Goal: Book appointment/travel/reservation

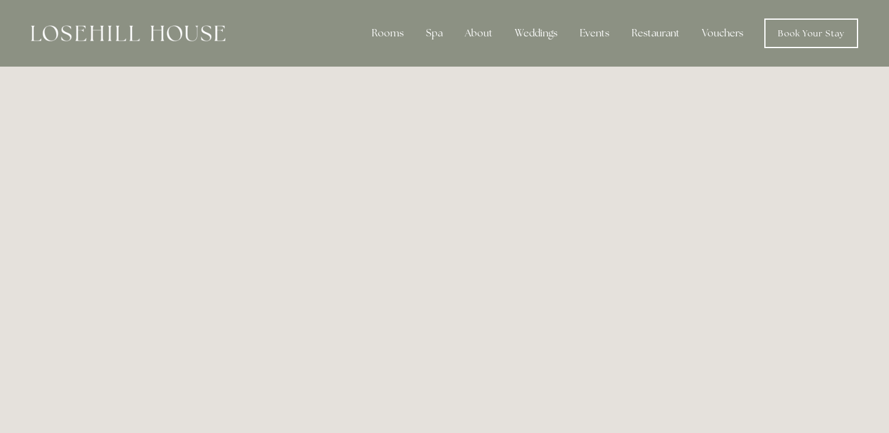
click at [157, 33] on img at bounding box center [128, 33] width 194 height 16
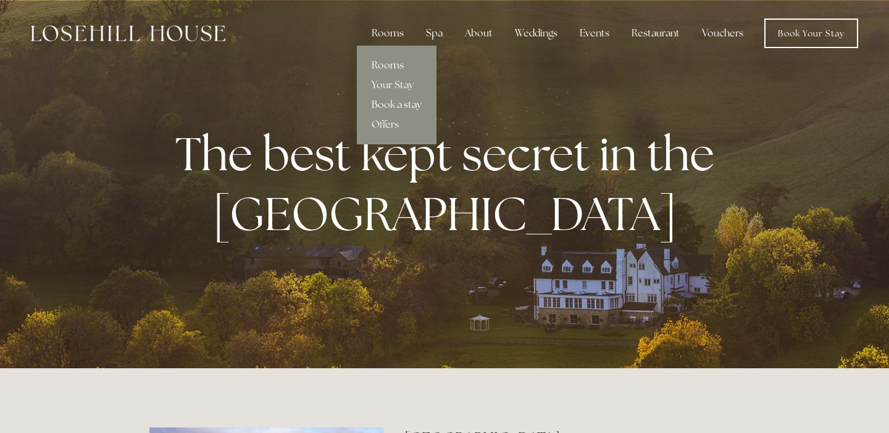
click at [386, 119] on link "Offers" at bounding box center [397, 125] width 80 height 20
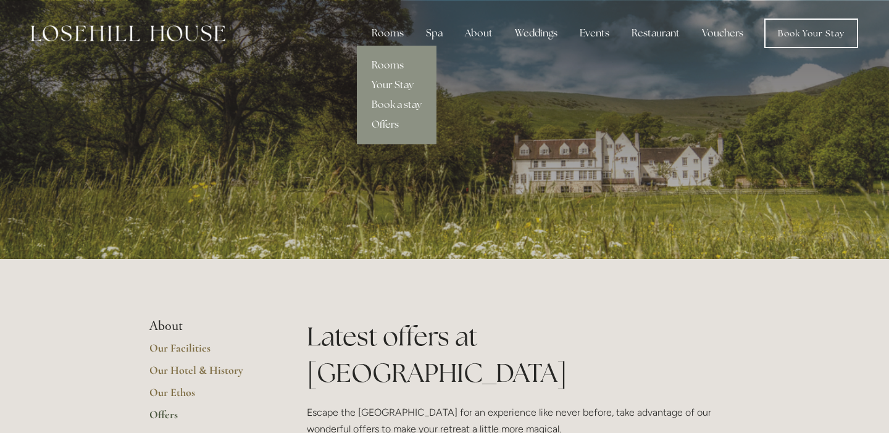
click at [390, 69] on link "Rooms" at bounding box center [397, 66] width 80 height 20
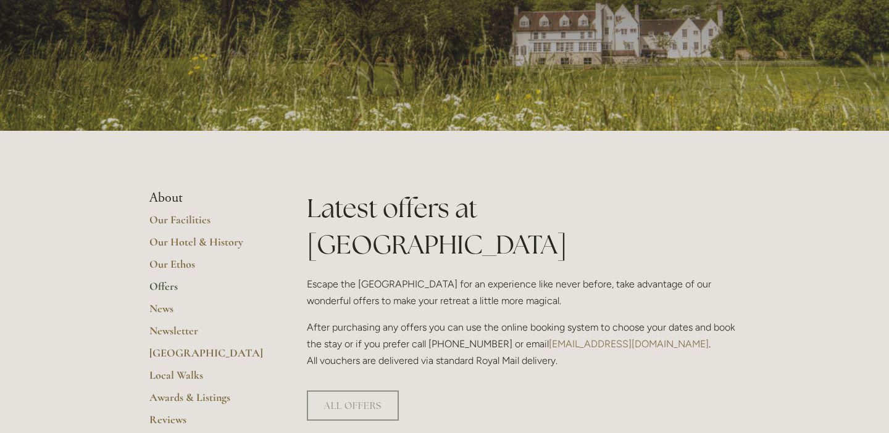
scroll to position [130, 0]
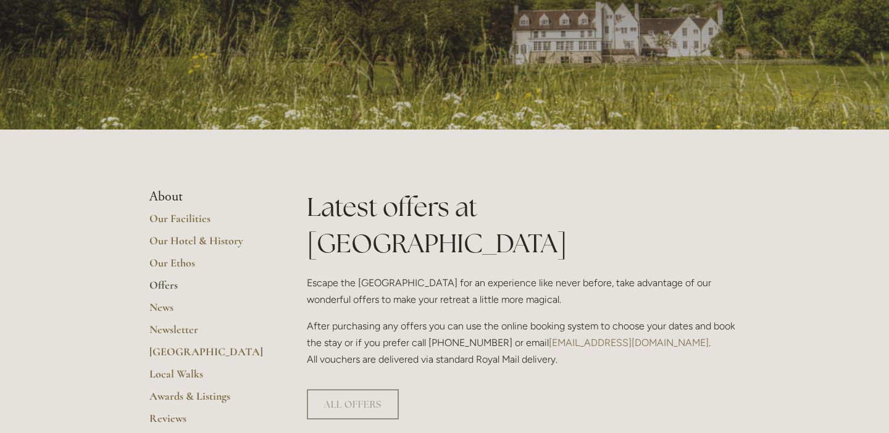
click at [172, 284] on link "Offers" at bounding box center [208, 289] width 118 height 22
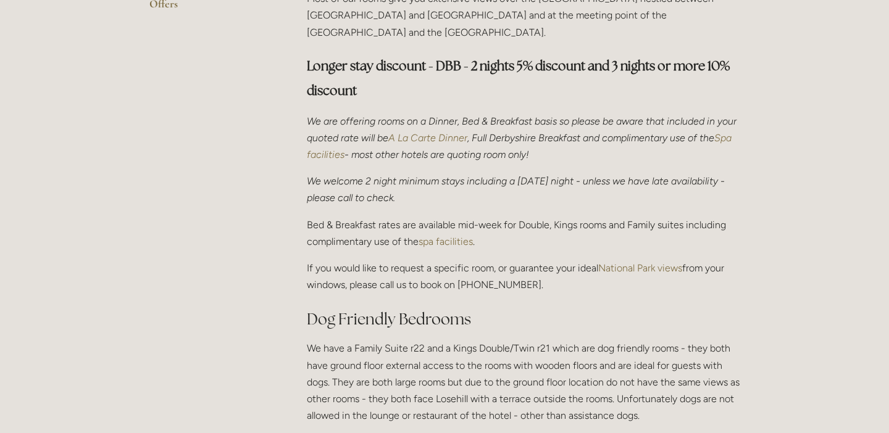
scroll to position [403, 0]
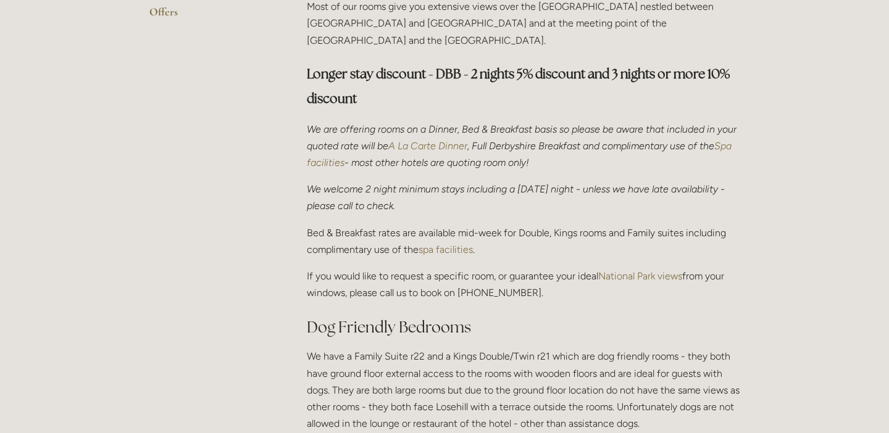
click at [443, 140] on em "A La Carte Dinner" at bounding box center [427, 146] width 79 height 12
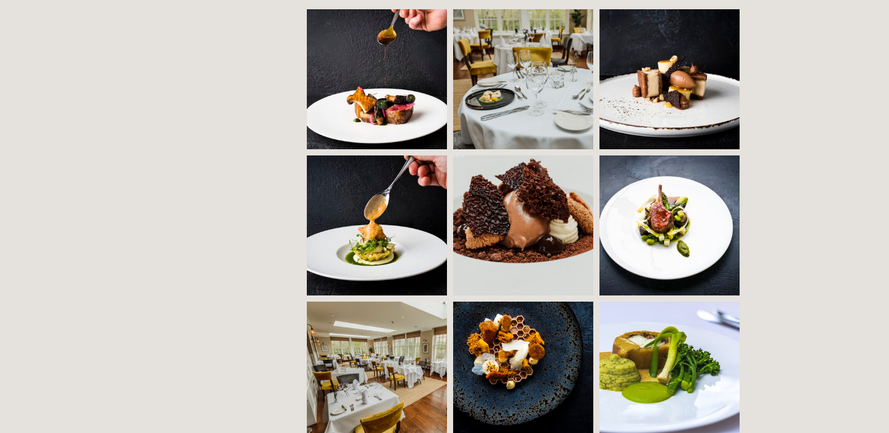
scroll to position [931, 0]
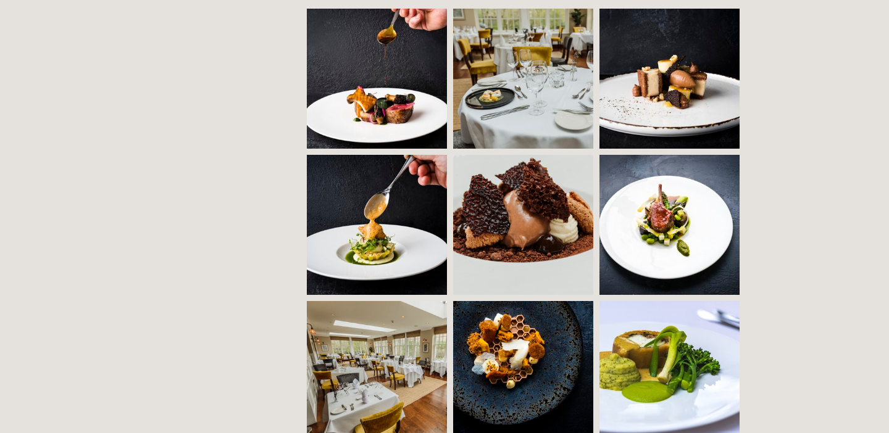
click at [396, 333] on img at bounding box center [412, 371] width 210 height 140
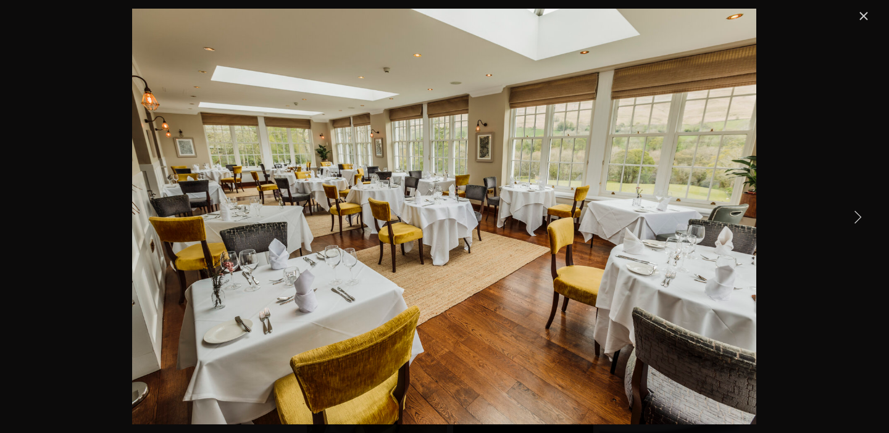
click at [871, 18] on link "Close" at bounding box center [863, 16] width 15 height 15
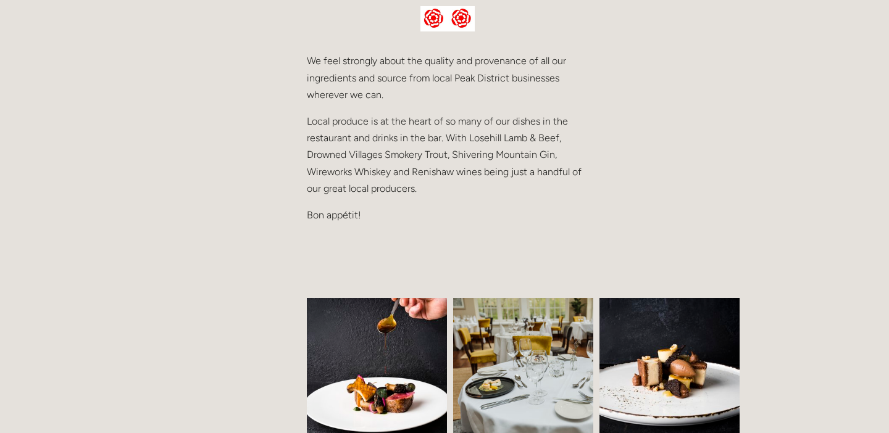
scroll to position [594, 0]
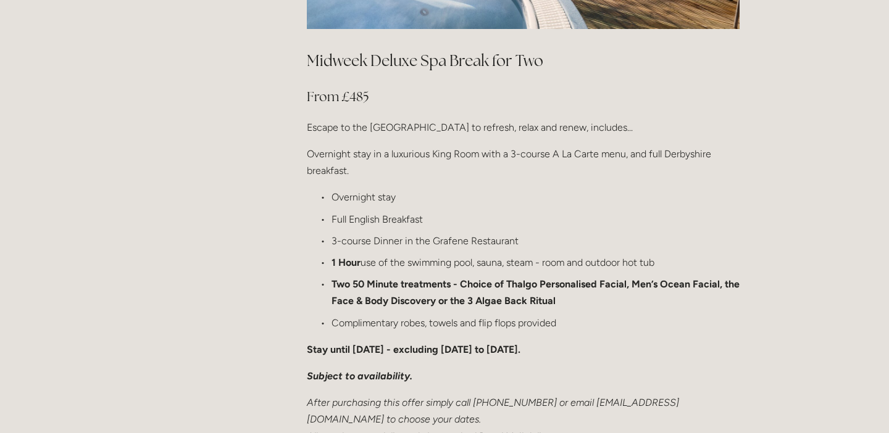
scroll to position [1448, 0]
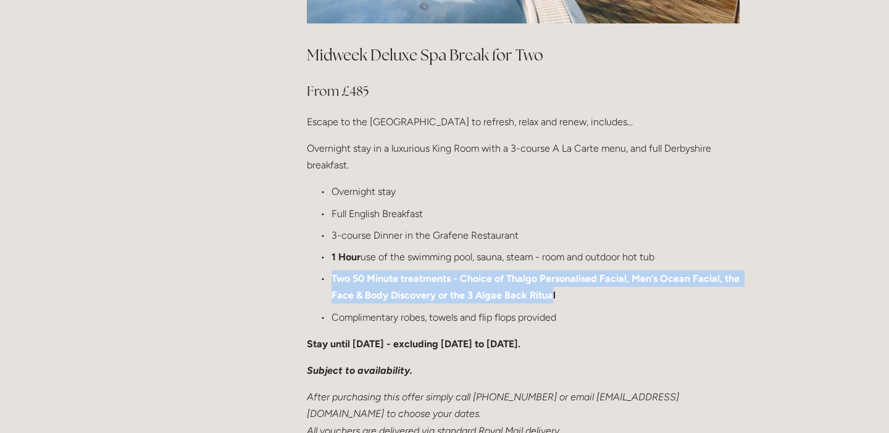
drag, startPoint x: 550, startPoint y: 260, endPoint x: 319, endPoint y: 248, distance: 231.1
click at [331, 270] on p "Two 50 Minute treatments - Choice of Thalgo Personalised Facial, Men’s Ocean Fa…" at bounding box center [535, 286] width 408 height 33
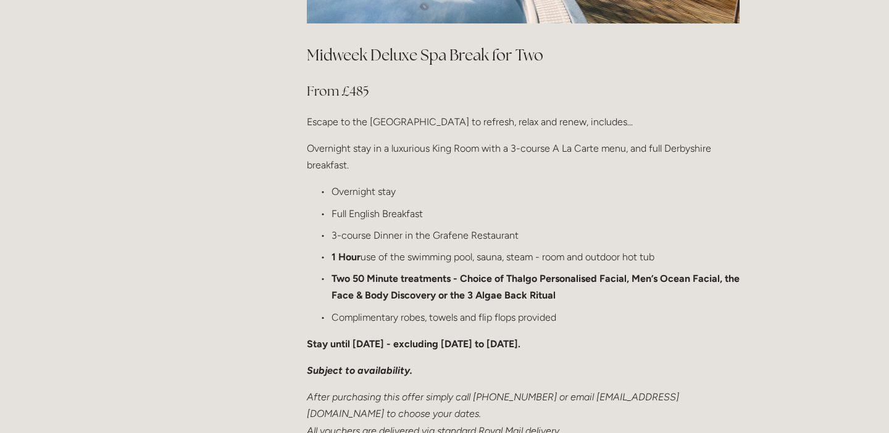
click at [730, 249] on p "1 Hour use of the swimming pool, sauna, steam - room and outdoor hot tub" at bounding box center [535, 257] width 408 height 17
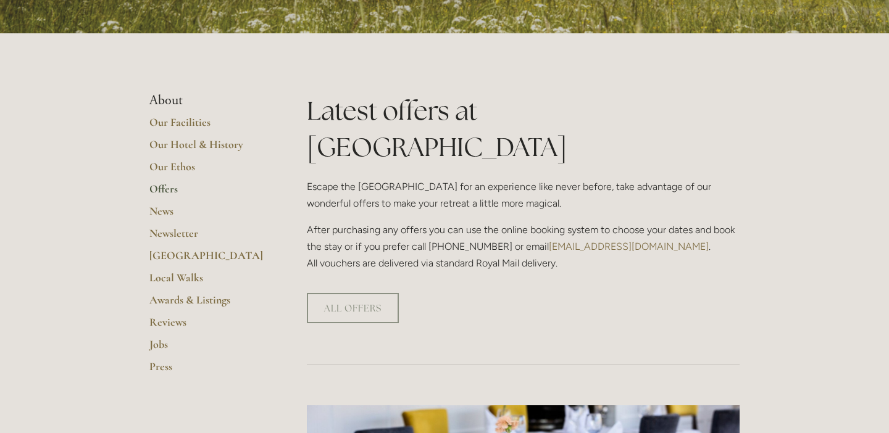
scroll to position [0, 0]
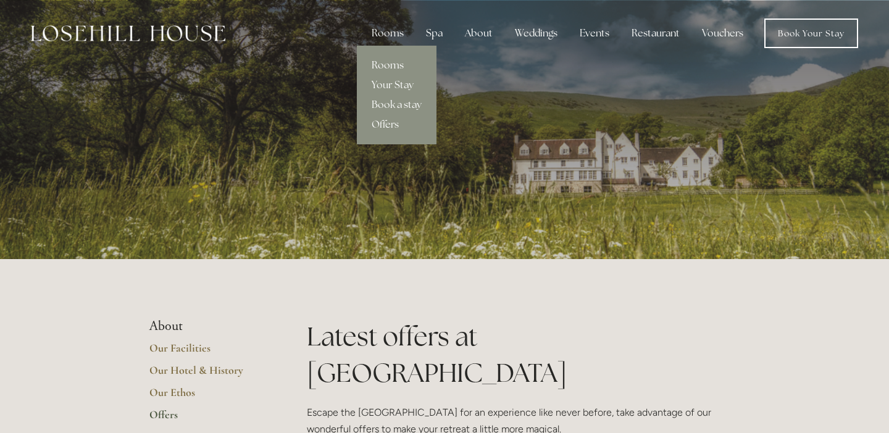
click at [397, 67] on link "Rooms" at bounding box center [397, 66] width 80 height 20
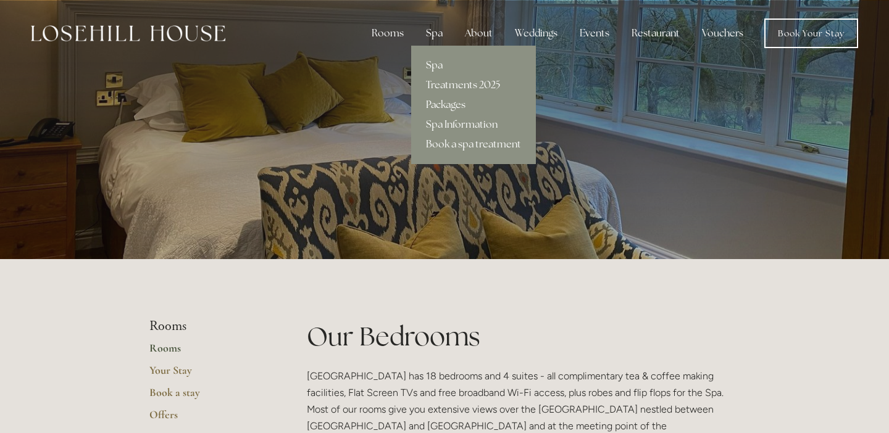
click at [435, 33] on div "Spa" at bounding box center [434, 33] width 36 height 25
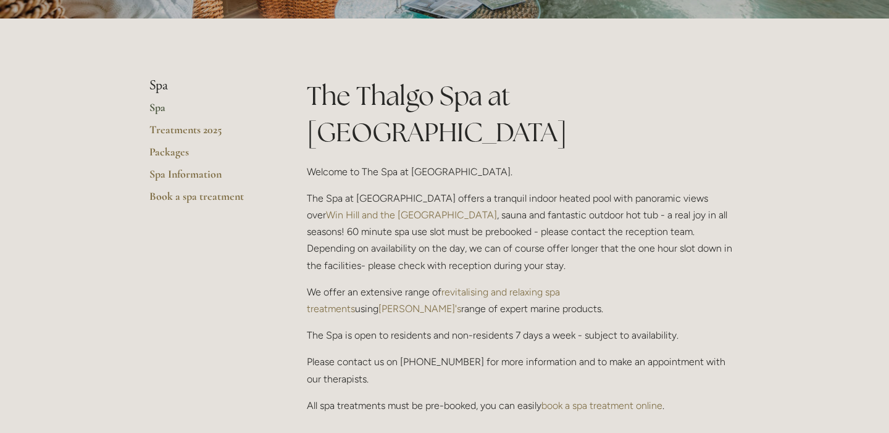
scroll to position [238, 0]
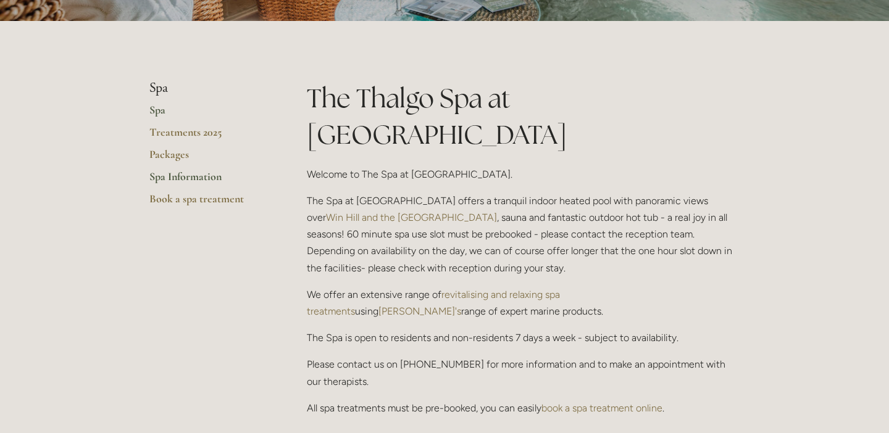
click at [181, 176] on link "Spa Information" at bounding box center [208, 181] width 118 height 22
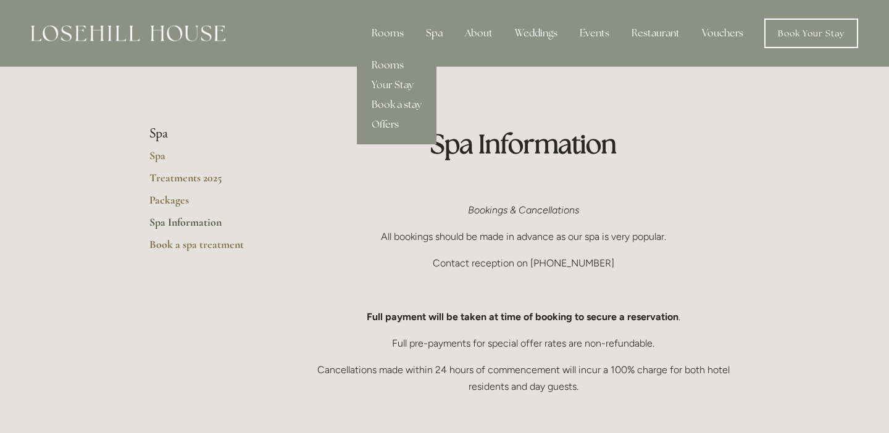
click at [387, 65] on link "Rooms" at bounding box center [397, 66] width 80 height 20
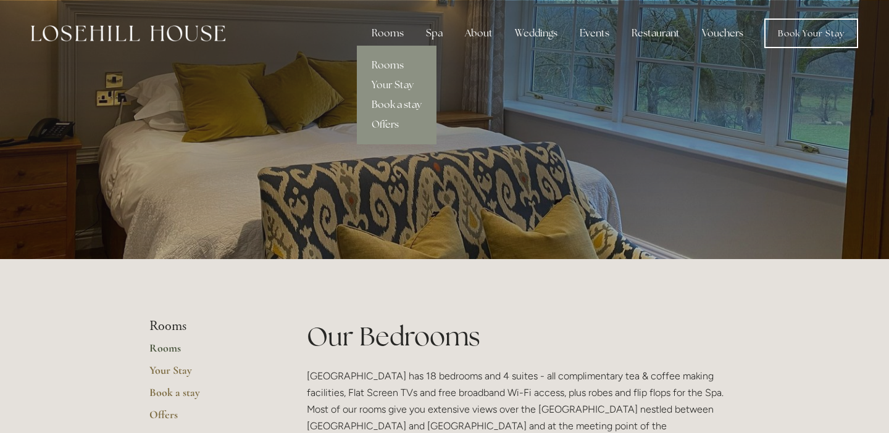
click at [388, 105] on link "Book a stay" at bounding box center [397, 105] width 80 height 20
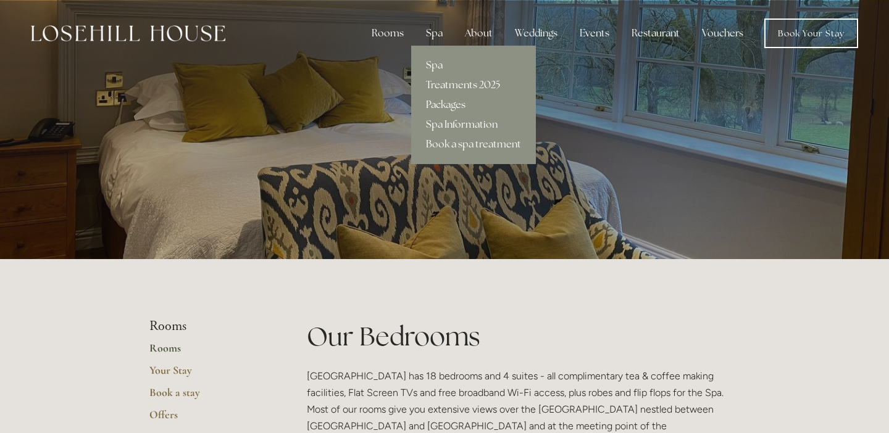
click at [449, 127] on link "Spa Information" at bounding box center [473, 125] width 125 height 20
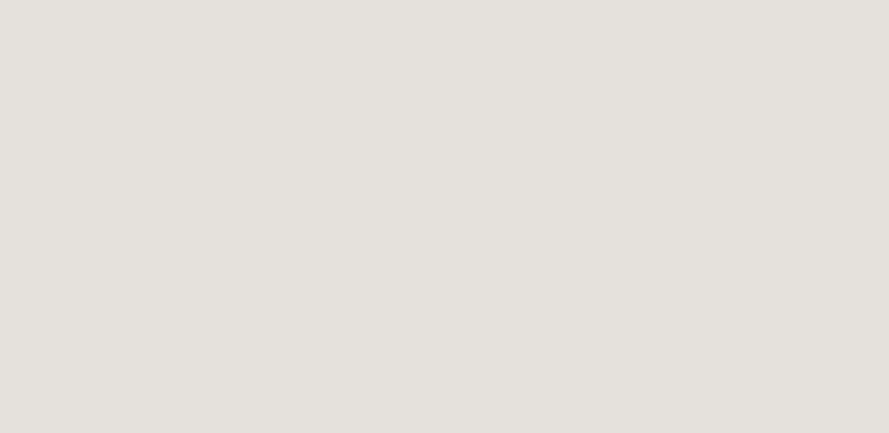
scroll to position [660, 0]
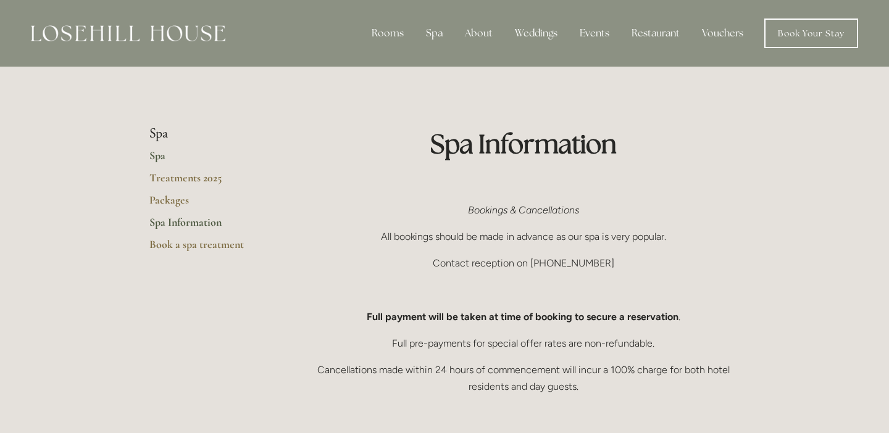
click at [166, 157] on link "Spa" at bounding box center [208, 160] width 118 height 22
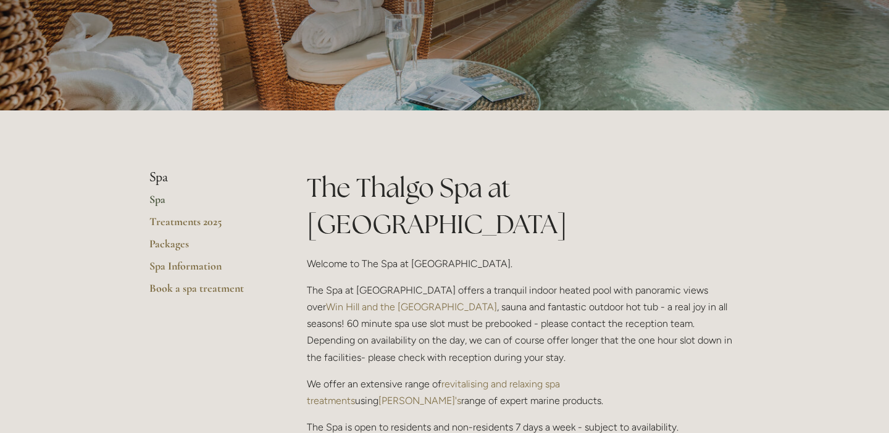
scroll to position [159, 0]
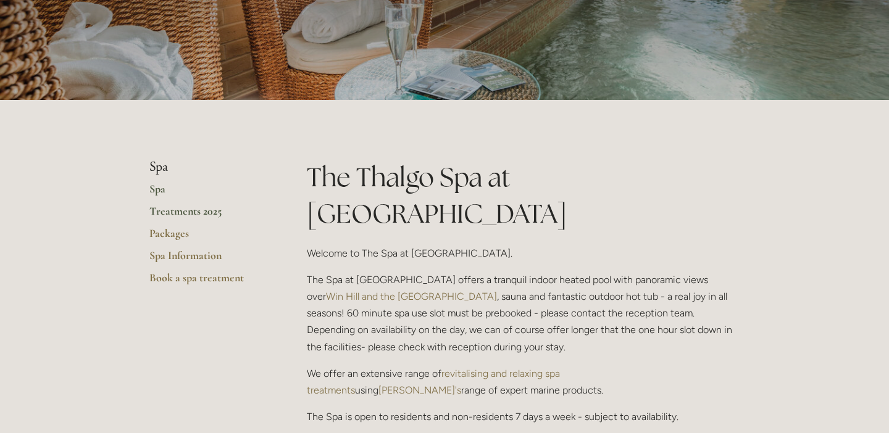
click at [190, 216] on link "Treatments 2025" at bounding box center [208, 215] width 118 height 22
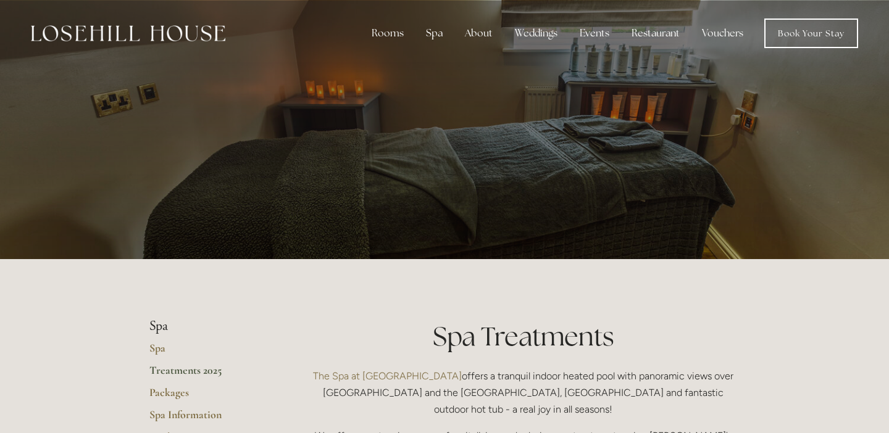
click at [181, 36] on img at bounding box center [128, 33] width 194 height 16
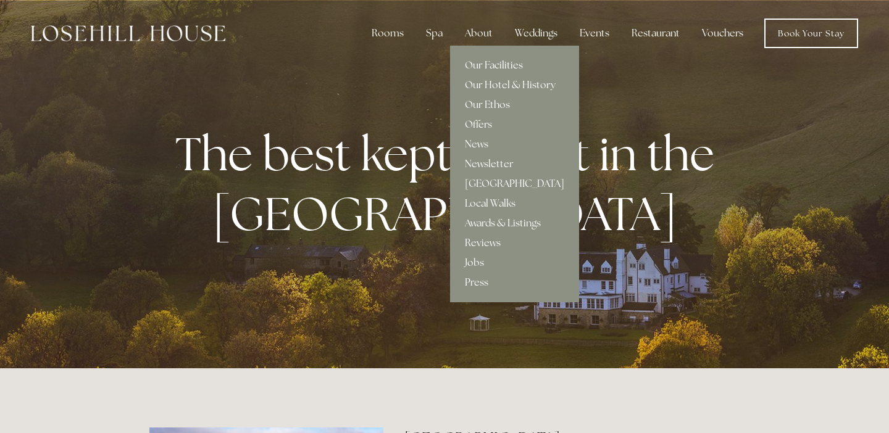
click at [496, 64] on link "Our Facilities" at bounding box center [514, 66] width 129 height 20
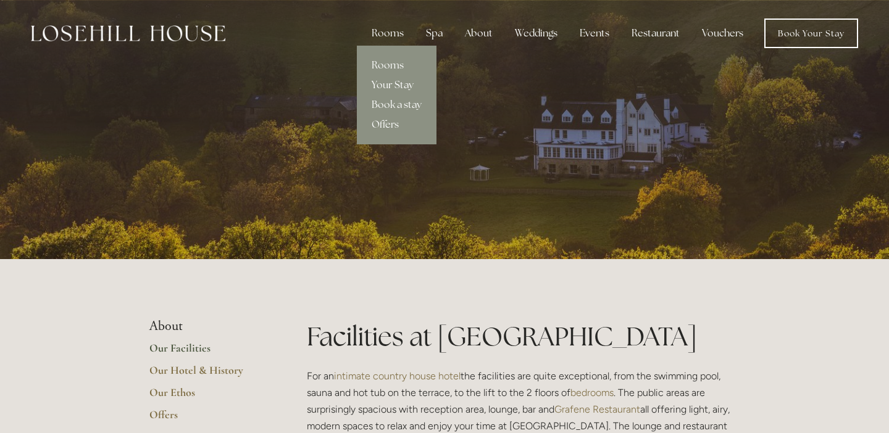
click at [399, 86] on link "Your Stay" at bounding box center [397, 85] width 80 height 20
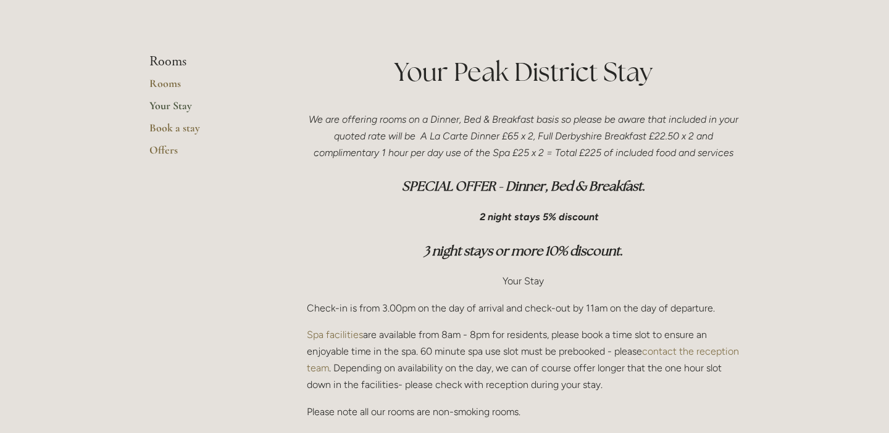
scroll to position [257, 0]
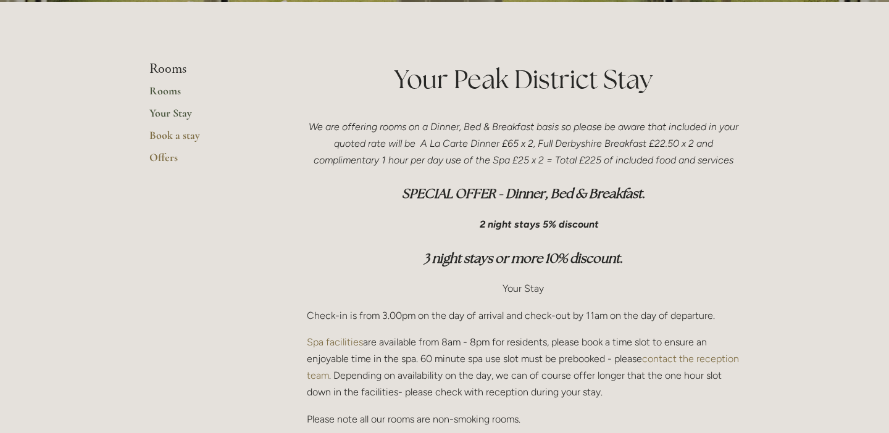
click at [159, 93] on link "Rooms" at bounding box center [208, 95] width 118 height 22
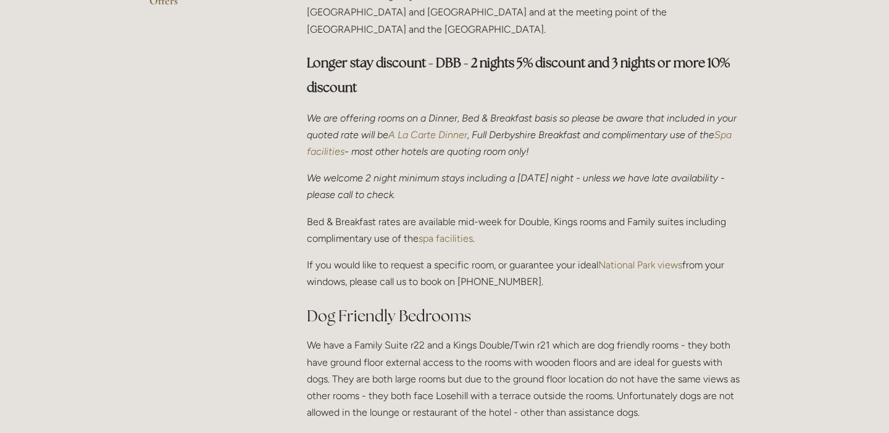
scroll to position [418, 0]
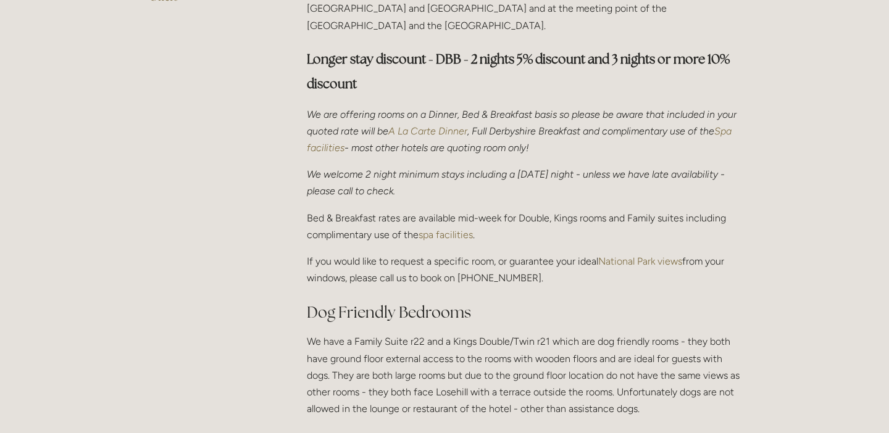
click at [453, 229] on link "spa facilities" at bounding box center [445, 235] width 54 height 12
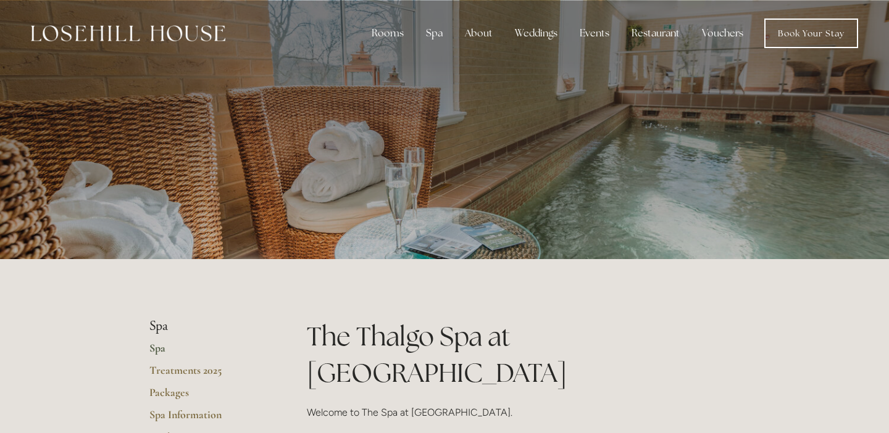
click at [148, 38] on img at bounding box center [128, 33] width 194 height 16
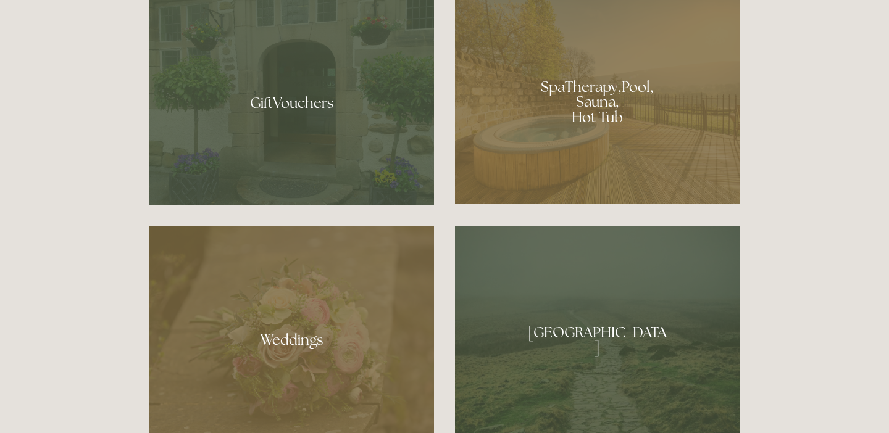
scroll to position [980, 0]
click at [600, 106] on div at bounding box center [597, 97] width 284 height 214
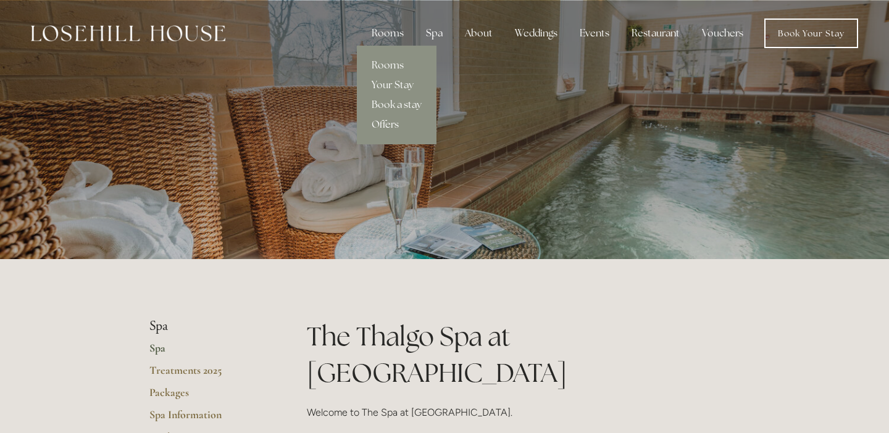
click at [384, 127] on link "Offers" at bounding box center [397, 125] width 80 height 20
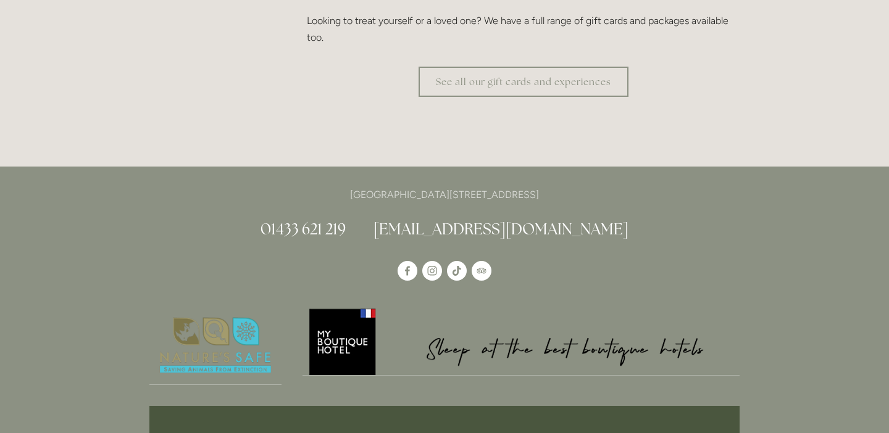
scroll to position [2578, 0]
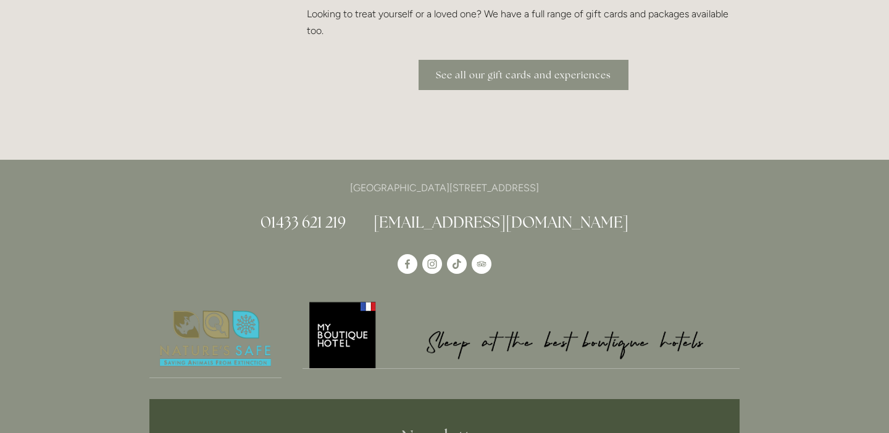
click at [544, 60] on link "See all our gift cards and experiences" at bounding box center [523, 75] width 210 height 30
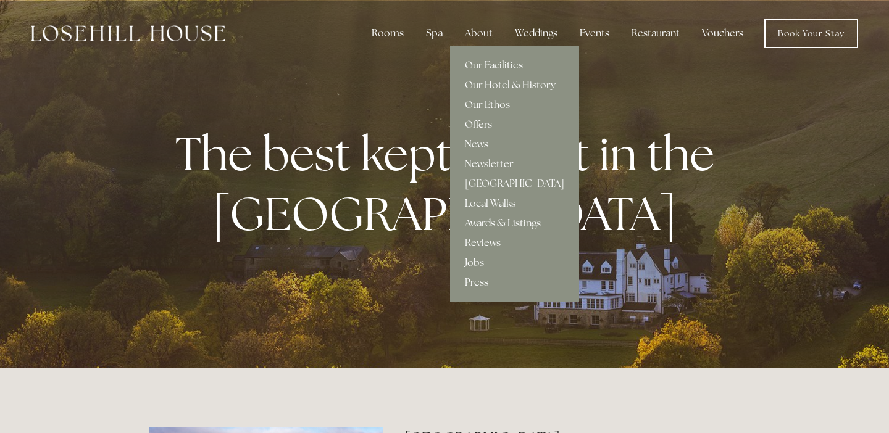
click at [481, 127] on link "Offers" at bounding box center [514, 125] width 129 height 20
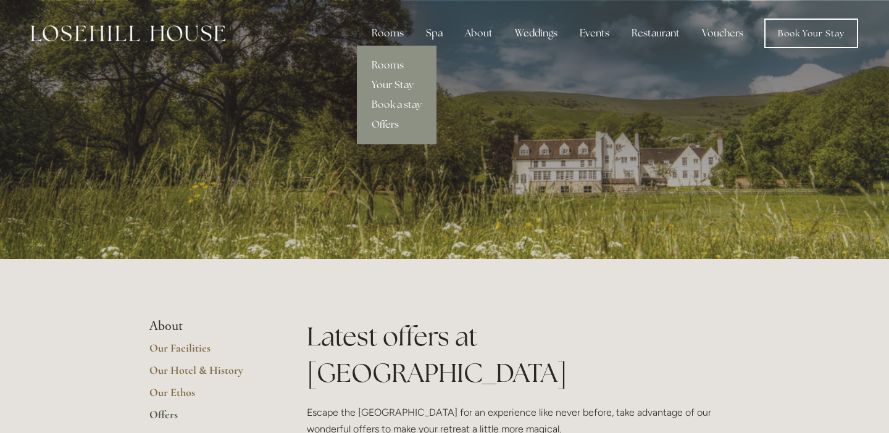
click at [392, 86] on link "Your Stay" at bounding box center [397, 85] width 80 height 20
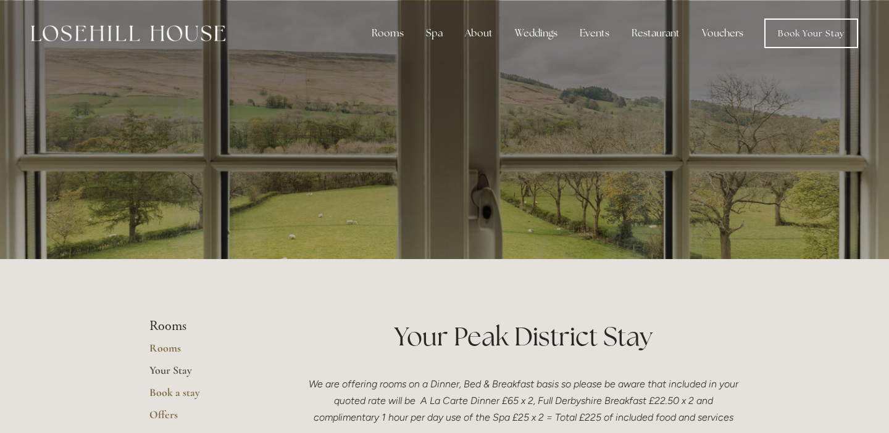
click at [708, 31] on link "Vouchers" at bounding box center [722, 33] width 61 height 25
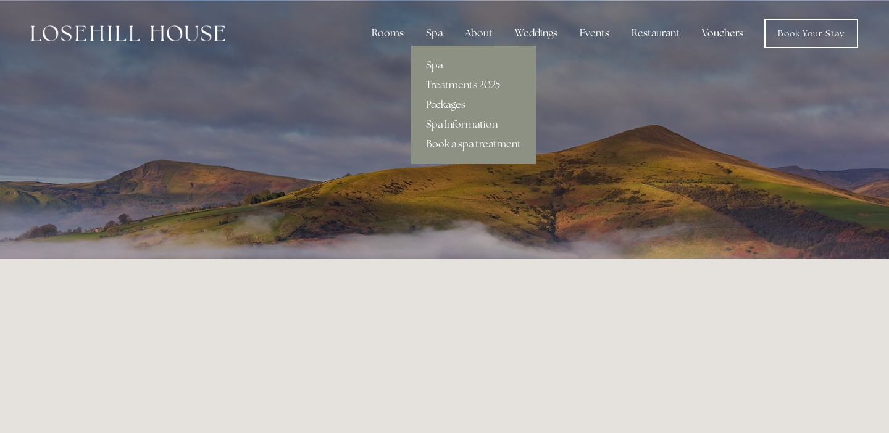
click at [433, 66] on link "Spa" at bounding box center [473, 66] width 125 height 20
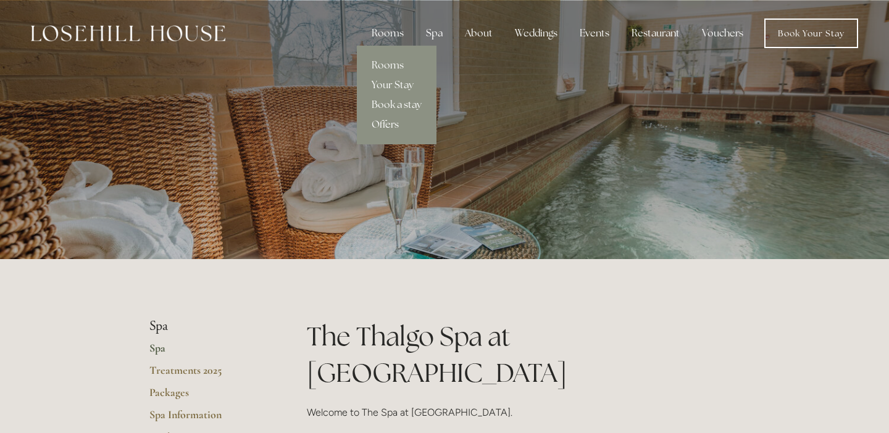
click at [382, 127] on link "Offers" at bounding box center [397, 125] width 80 height 20
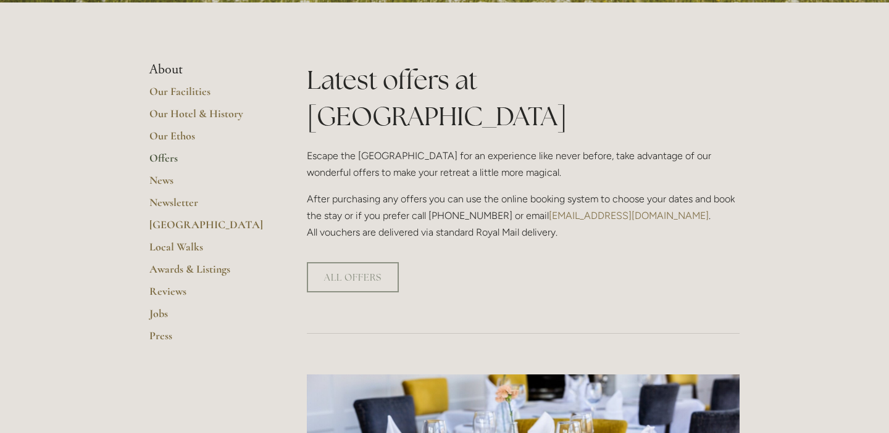
scroll to position [258, 0]
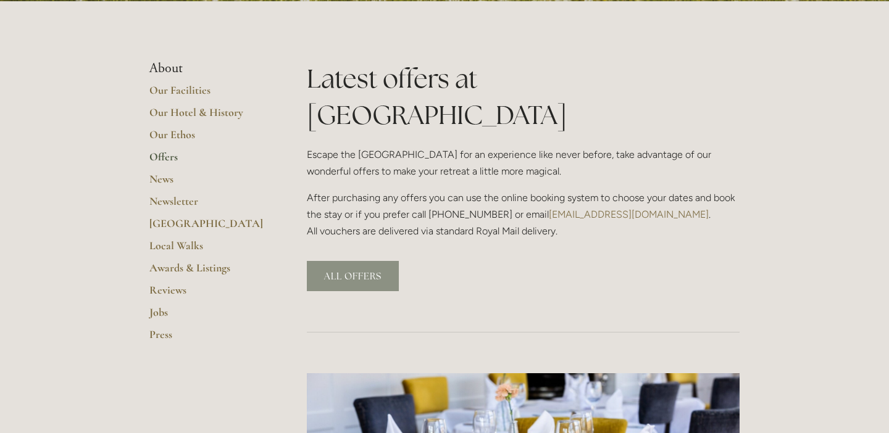
click at [360, 261] on link "ALL OFFERS" at bounding box center [353, 276] width 92 height 30
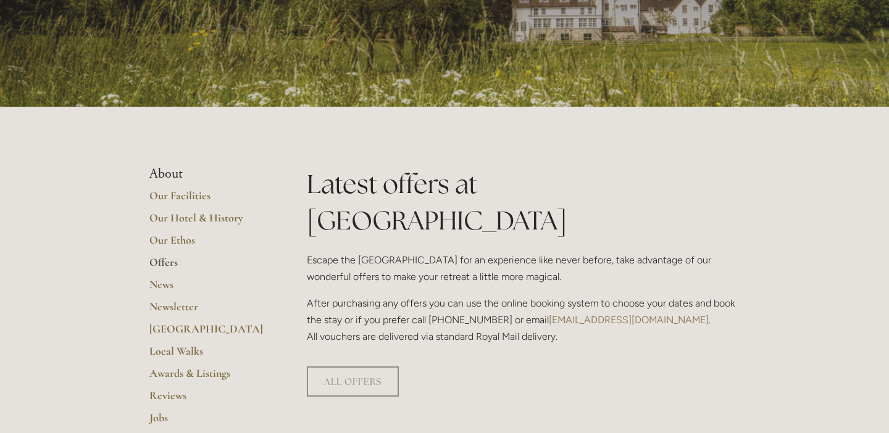
scroll to position [0, 0]
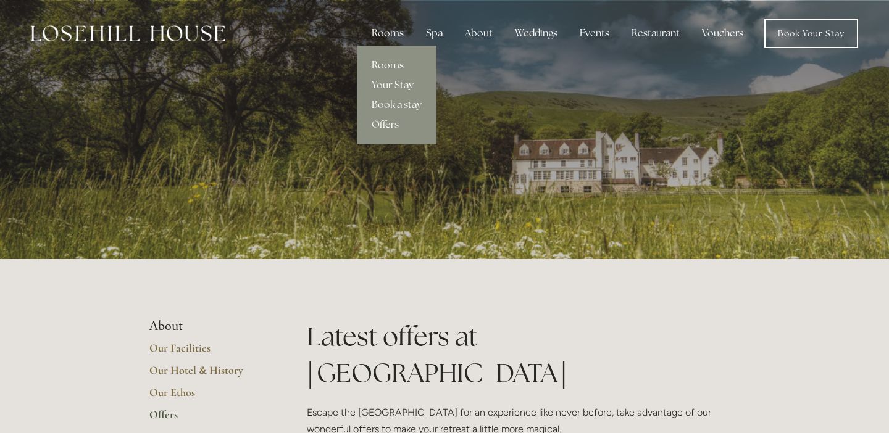
click at [391, 65] on link "Rooms" at bounding box center [397, 66] width 80 height 20
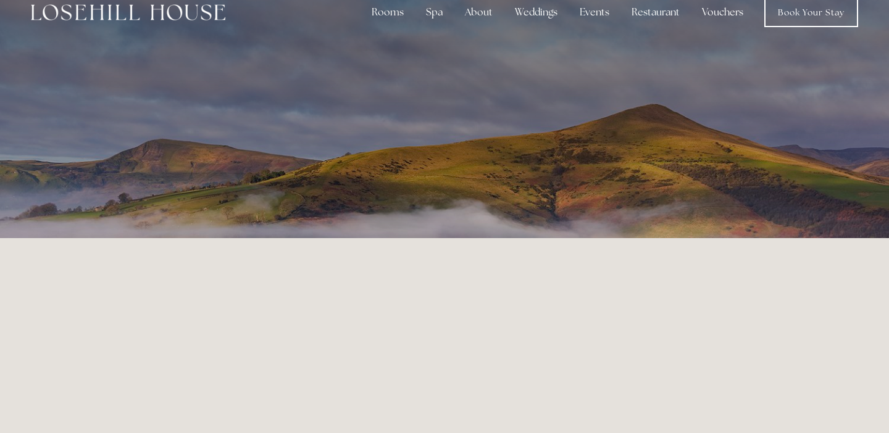
scroll to position [260, 0]
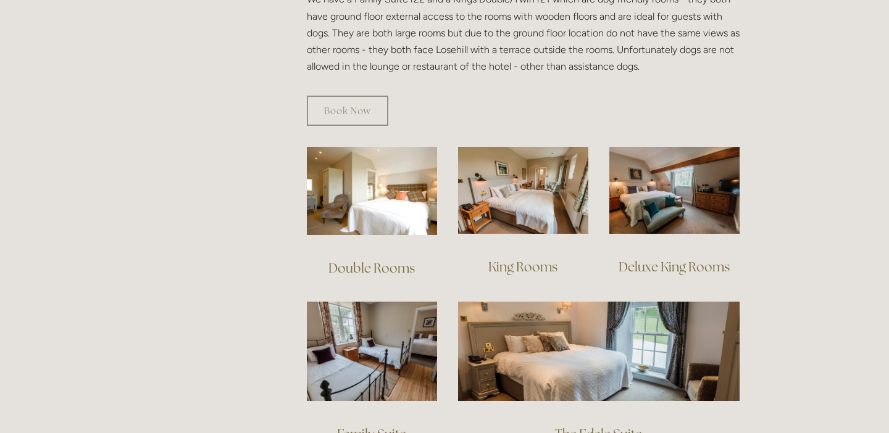
scroll to position [764, 0]
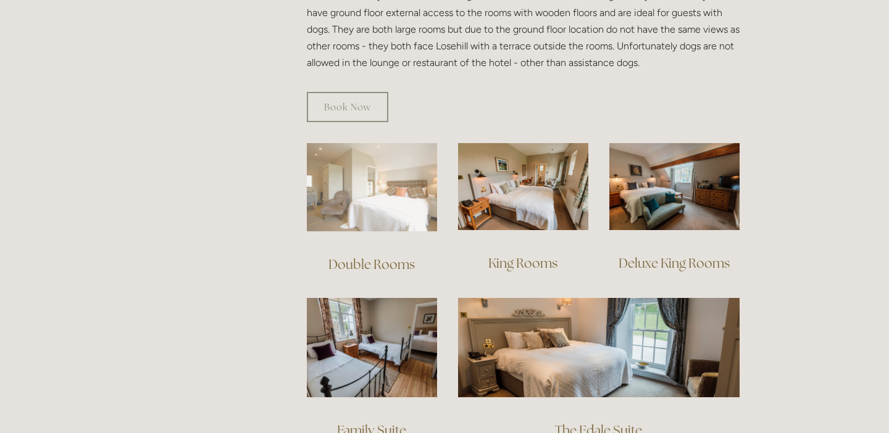
click at [368, 186] on img at bounding box center [372, 187] width 130 height 88
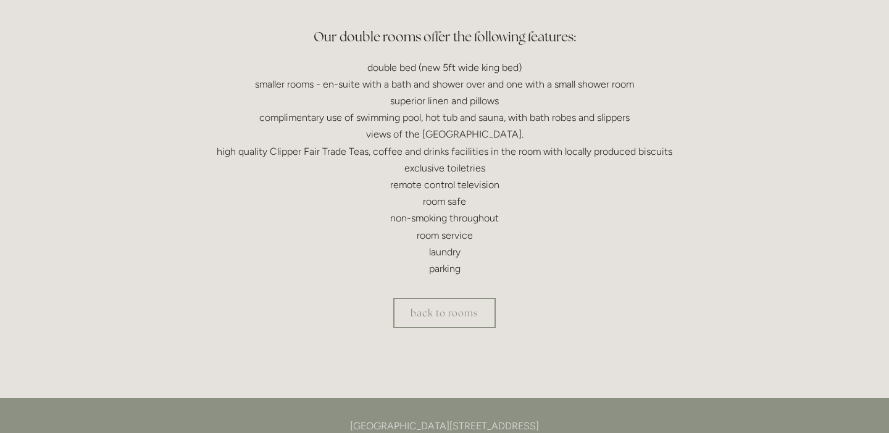
scroll to position [402, 0]
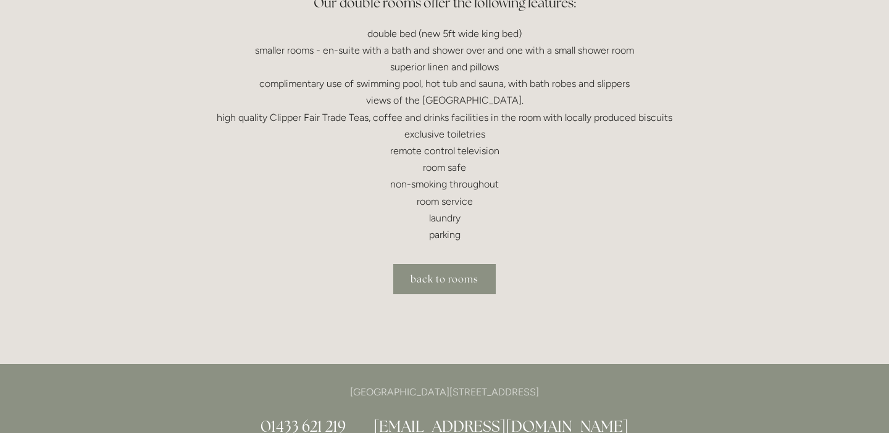
click at [454, 270] on link "back to rooms" at bounding box center [444, 279] width 102 height 30
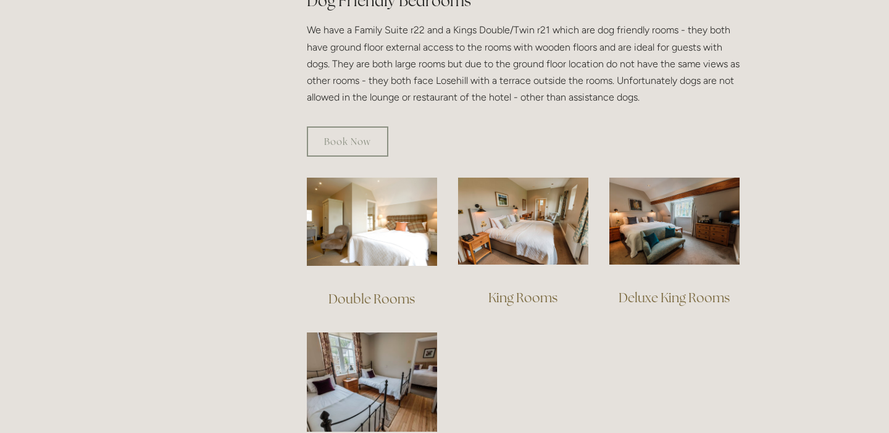
scroll to position [735, 0]
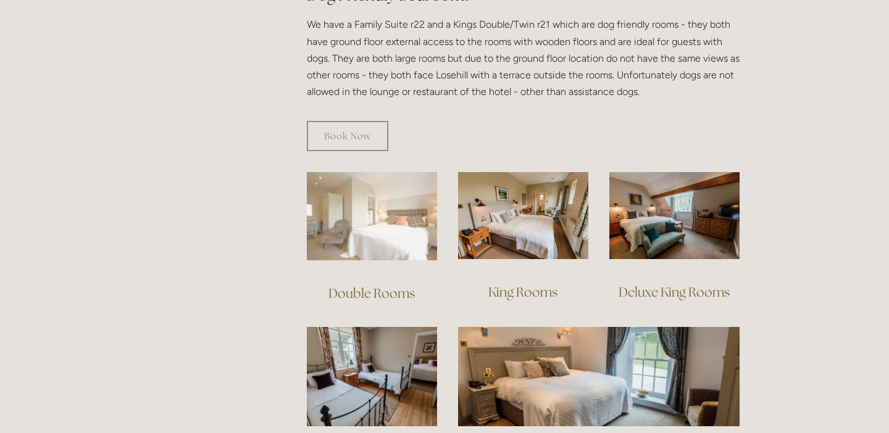
click at [364, 182] on img at bounding box center [372, 216] width 130 height 88
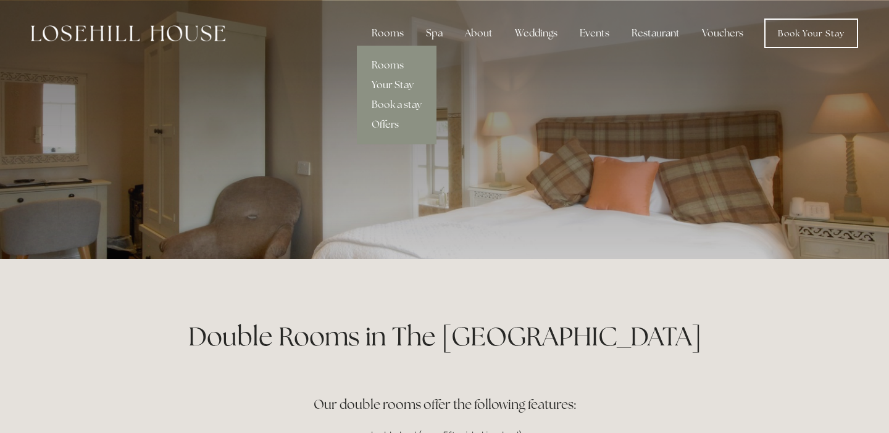
click at [391, 85] on link "Your Stay" at bounding box center [397, 85] width 80 height 20
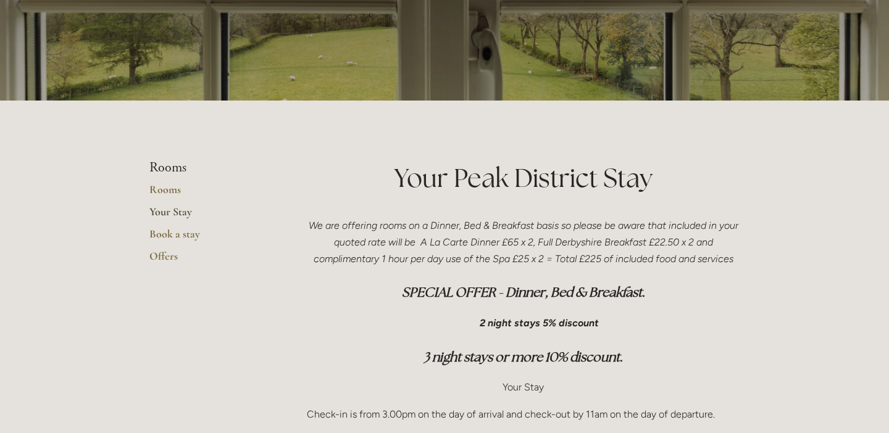
scroll to position [157, 0]
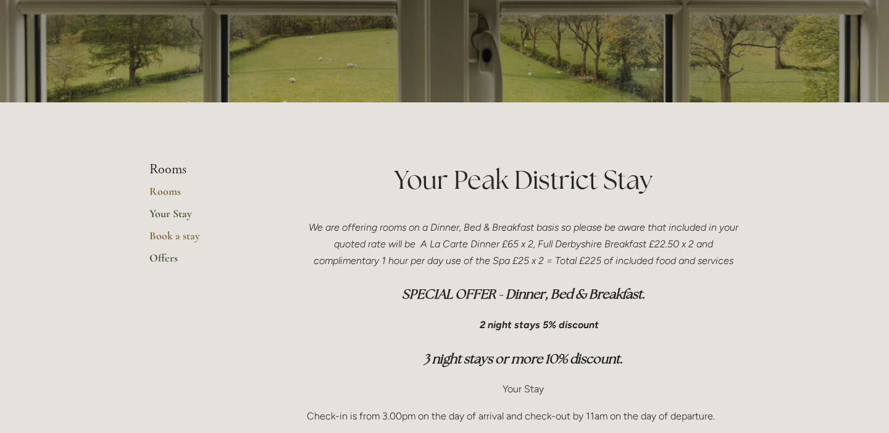
click at [168, 259] on link "Offers" at bounding box center [208, 262] width 118 height 22
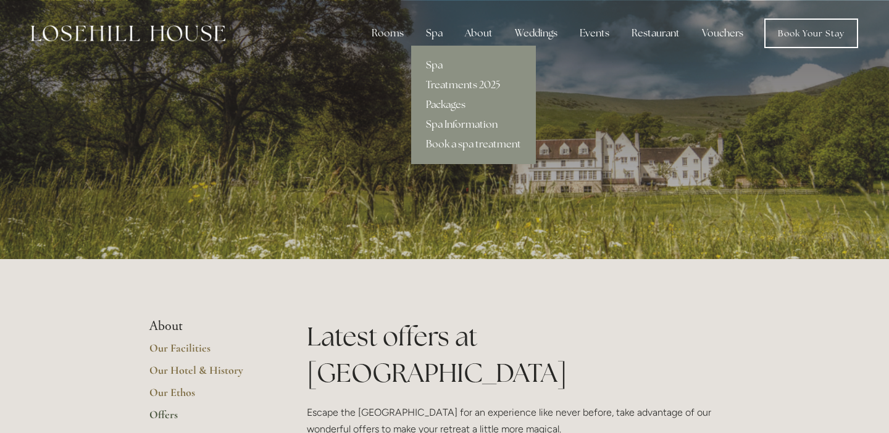
click at [450, 125] on link "Spa Information" at bounding box center [473, 125] width 125 height 20
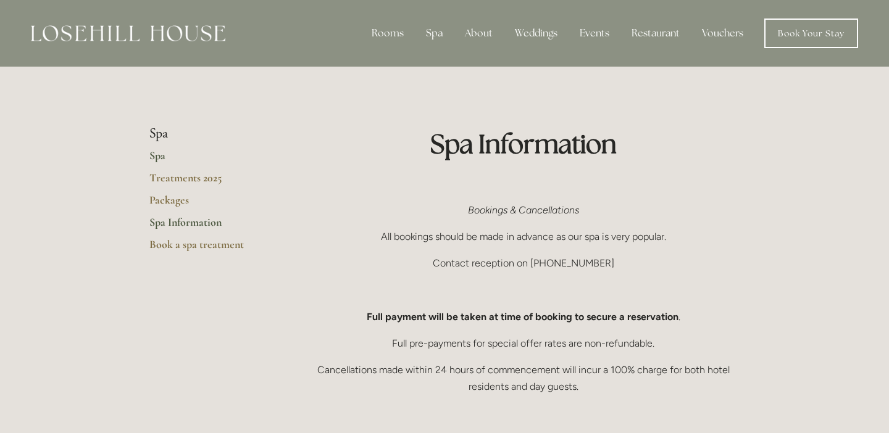
click at [164, 160] on link "Spa" at bounding box center [208, 160] width 118 height 22
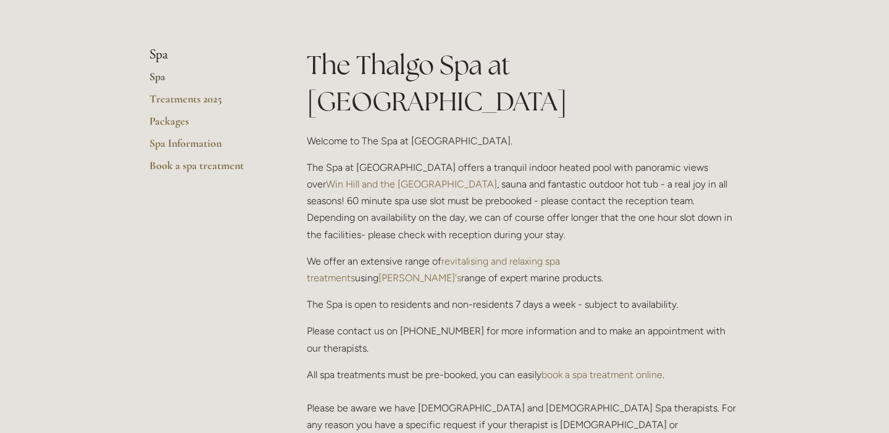
scroll to position [268, 0]
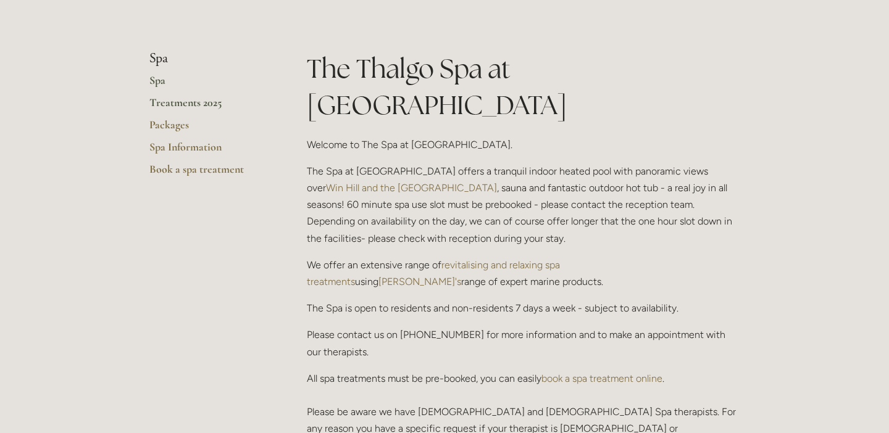
click at [171, 103] on link "Treatments 2025" at bounding box center [208, 107] width 118 height 22
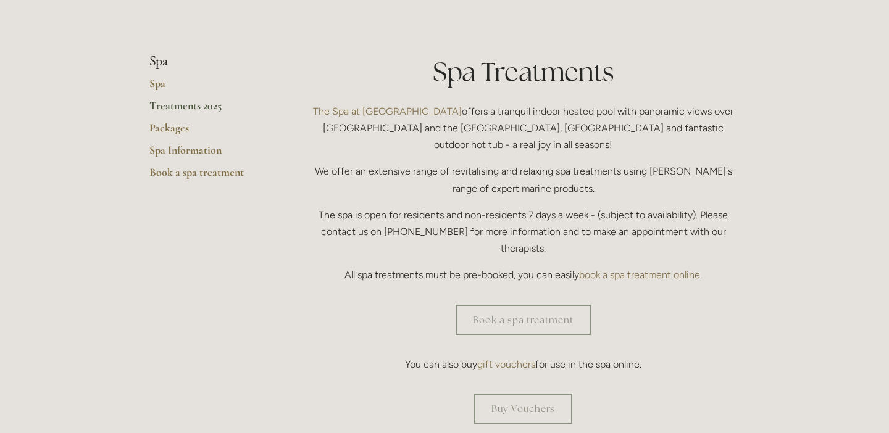
scroll to position [268, 0]
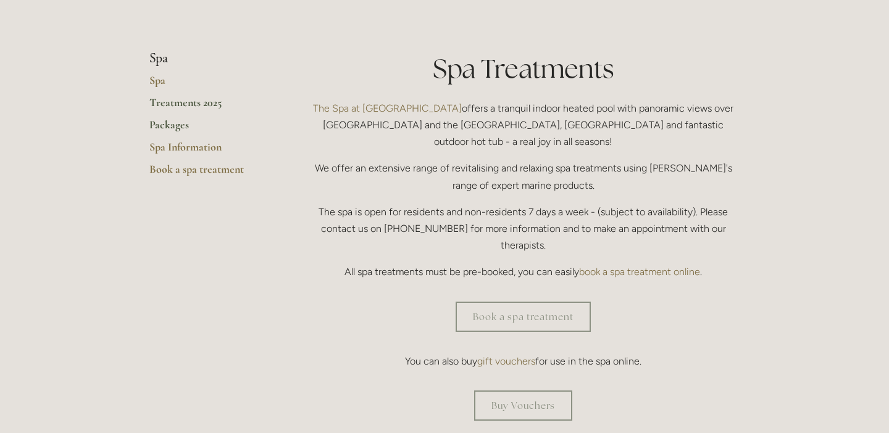
click at [168, 127] on link "Packages" at bounding box center [208, 129] width 118 height 22
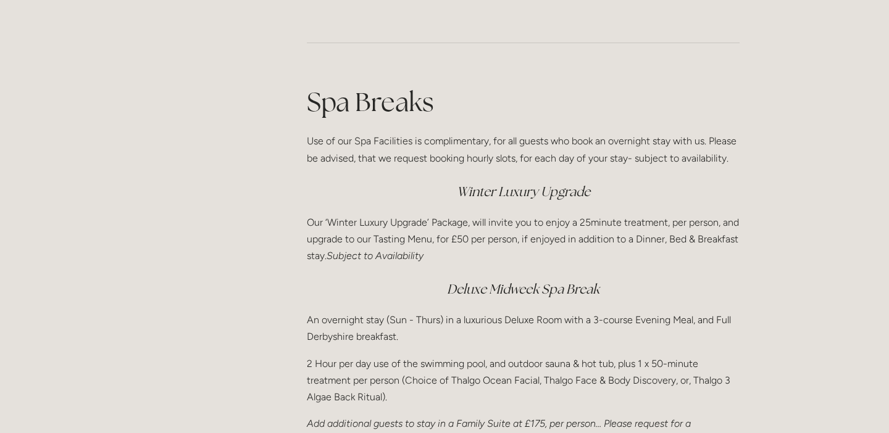
scroll to position [1550, 0]
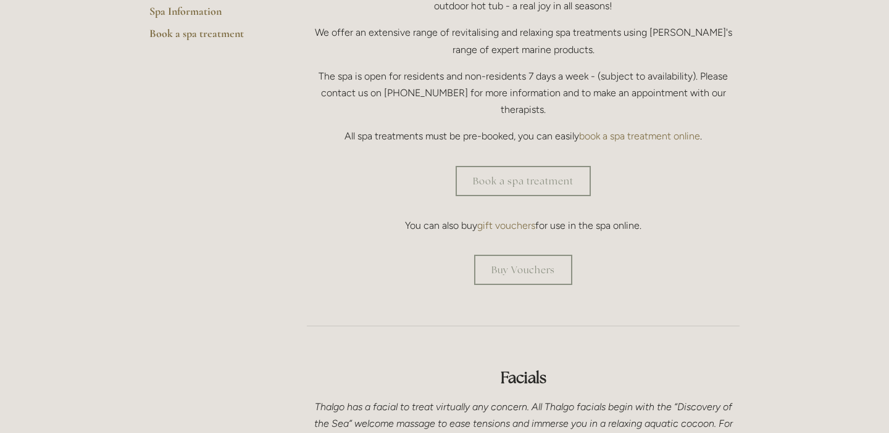
scroll to position [405, 0]
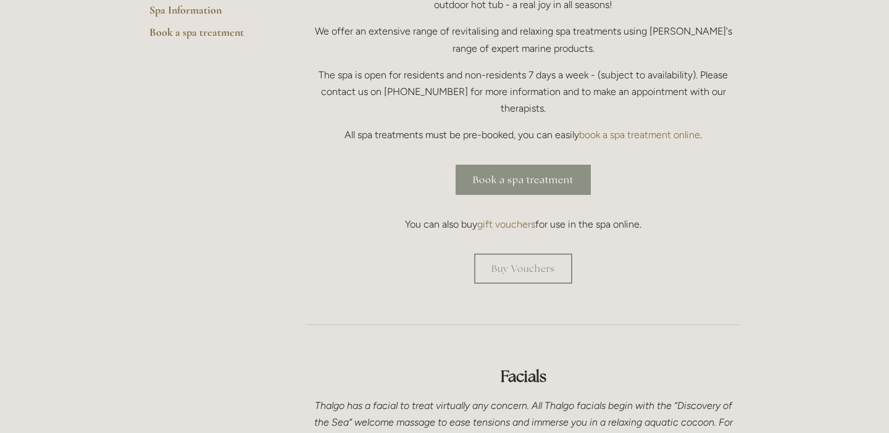
click at [533, 165] on link "Book a spa treatment" at bounding box center [522, 180] width 135 height 30
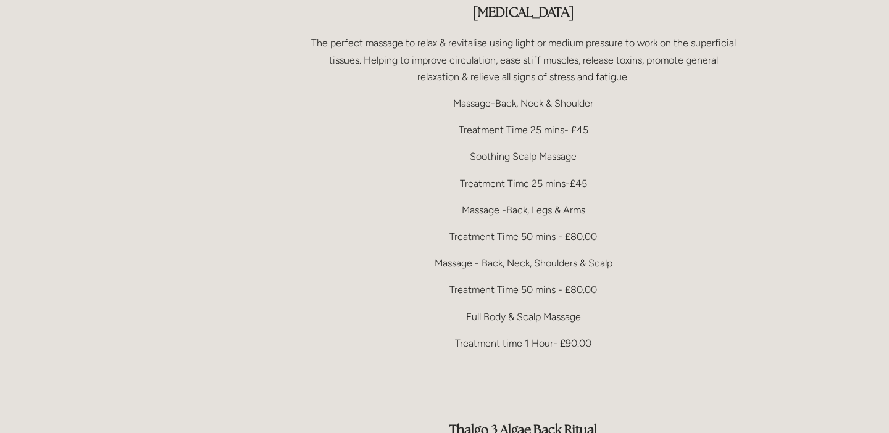
scroll to position [2508, 0]
